Goal: Navigation & Orientation: Find specific page/section

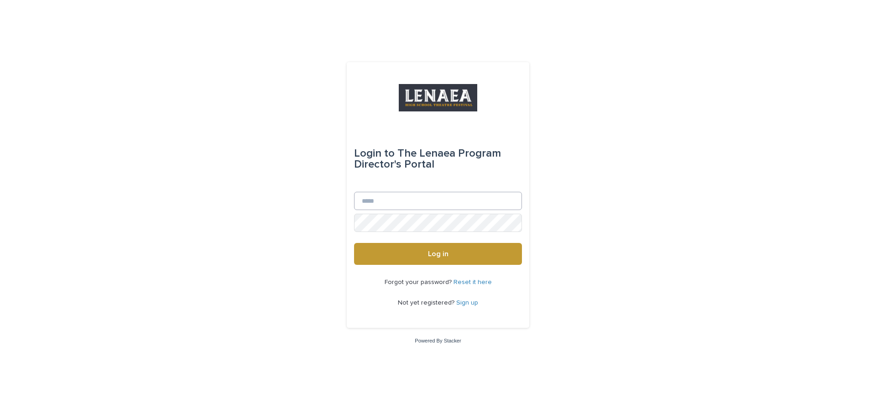
click at [417, 202] on input "Email" at bounding box center [438, 201] width 168 height 18
type input "**********"
click at [354, 243] on button "Log in" at bounding box center [438, 254] width 168 height 22
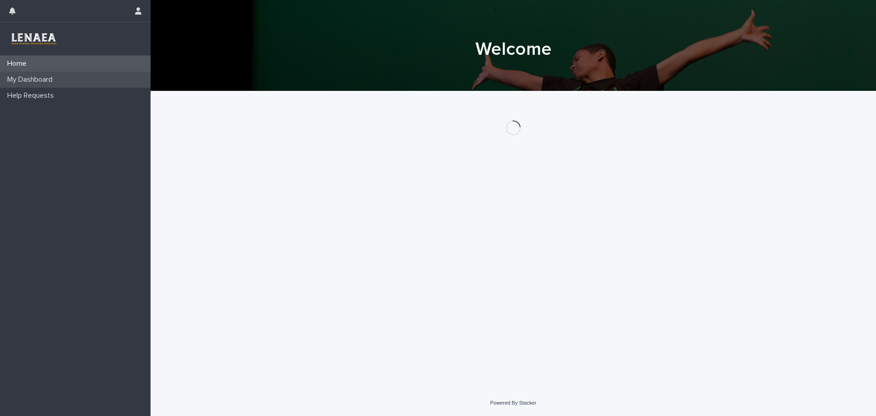
click at [53, 75] on div "My Dashboard" at bounding box center [75, 80] width 151 height 16
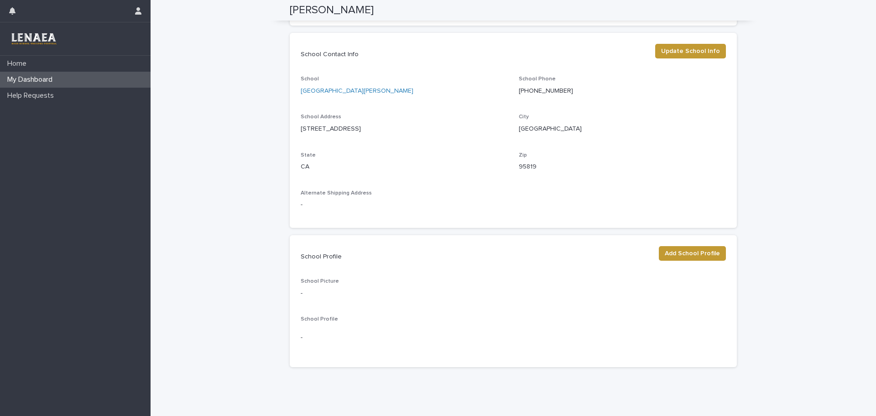
scroll to position [352, 0]
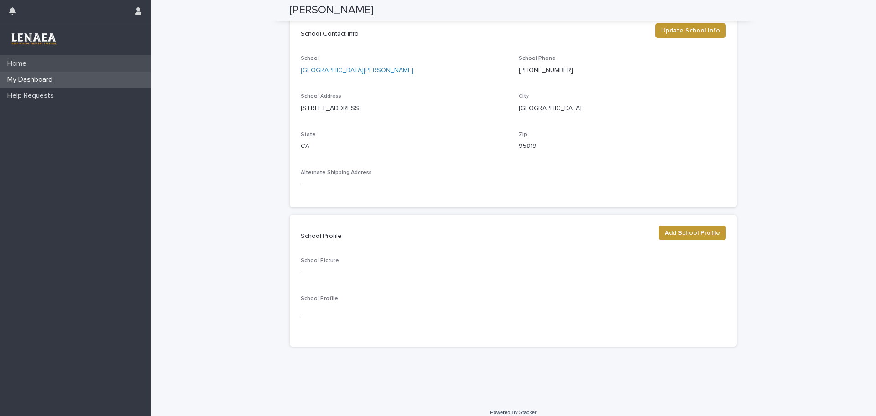
click at [5, 65] on p "Home" at bounding box center [19, 63] width 30 height 9
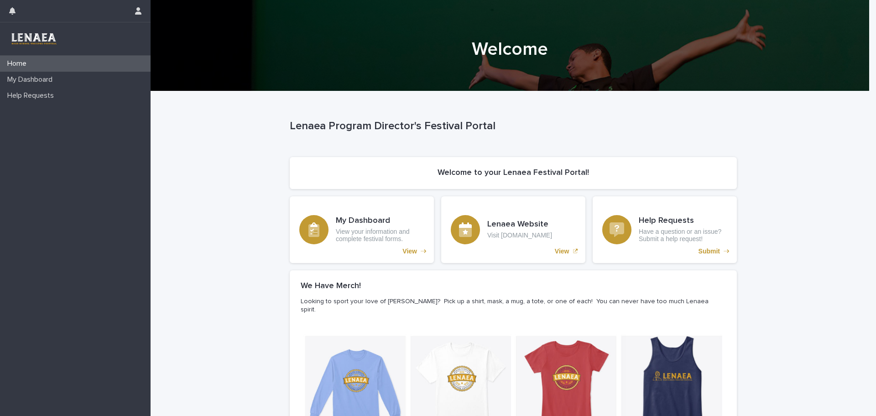
click at [47, 38] on img at bounding box center [33, 39] width 52 height 18
